Goal: Task Accomplishment & Management: Use online tool/utility

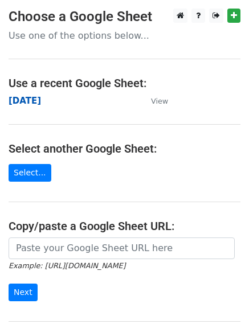
click at [37, 101] on strong "[DATE]" at bounding box center [25, 101] width 32 height 10
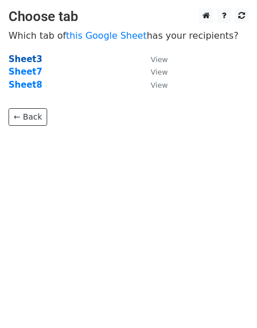
click at [27, 55] on strong "Sheet3" at bounding box center [26, 59] width 34 height 10
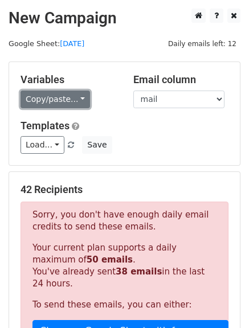
click at [76, 105] on link "Copy/paste..." at bounding box center [54, 99] width 69 height 18
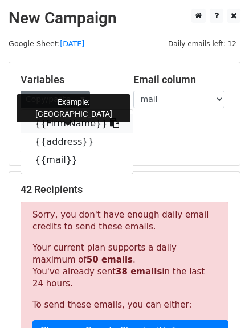
click at [110, 125] on icon at bounding box center [114, 122] width 9 height 9
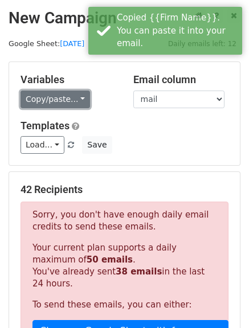
click at [73, 99] on link "Copy/paste..." at bounding box center [54, 99] width 69 height 18
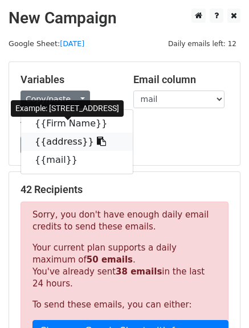
click at [97, 145] on icon at bounding box center [101, 140] width 9 height 9
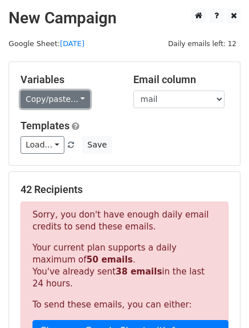
click at [76, 98] on link "Copy/paste..." at bounding box center [54, 99] width 69 height 18
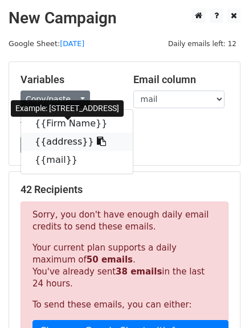
click at [97, 142] on icon at bounding box center [101, 140] width 9 height 9
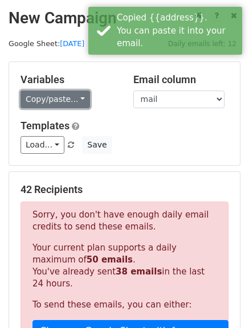
click at [76, 98] on link "Copy/paste..." at bounding box center [54, 99] width 69 height 18
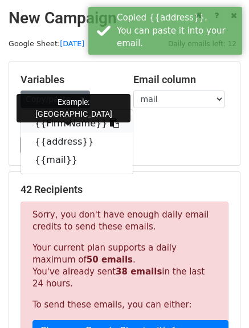
click at [110, 123] on icon at bounding box center [114, 122] width 9 height 9
